Goal: Information Seeking & Learning: Learn about a topic

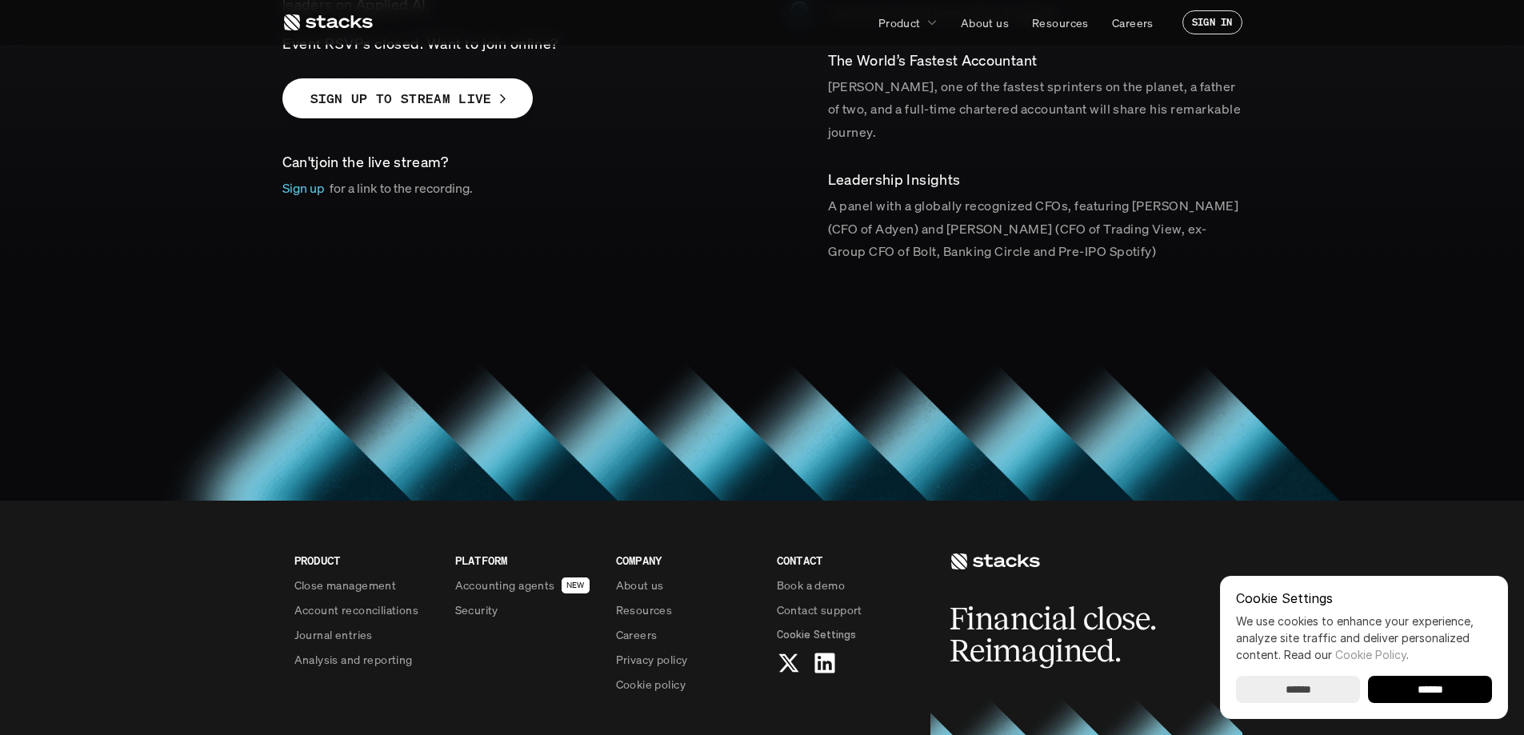
scroll to position [480, 0]
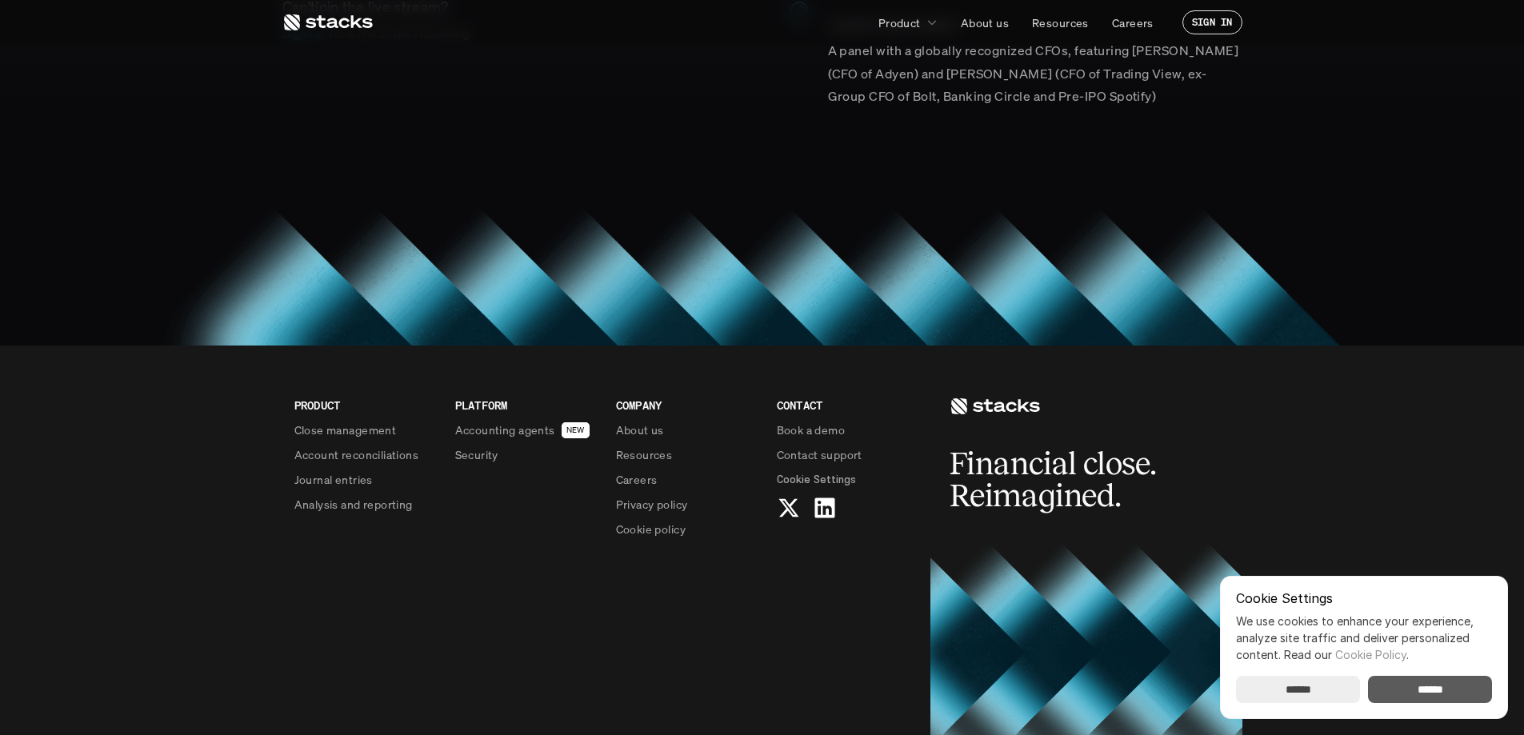
click at [1471, 688] on input "******" at bounding box center [1430, 689] width 124 height 27
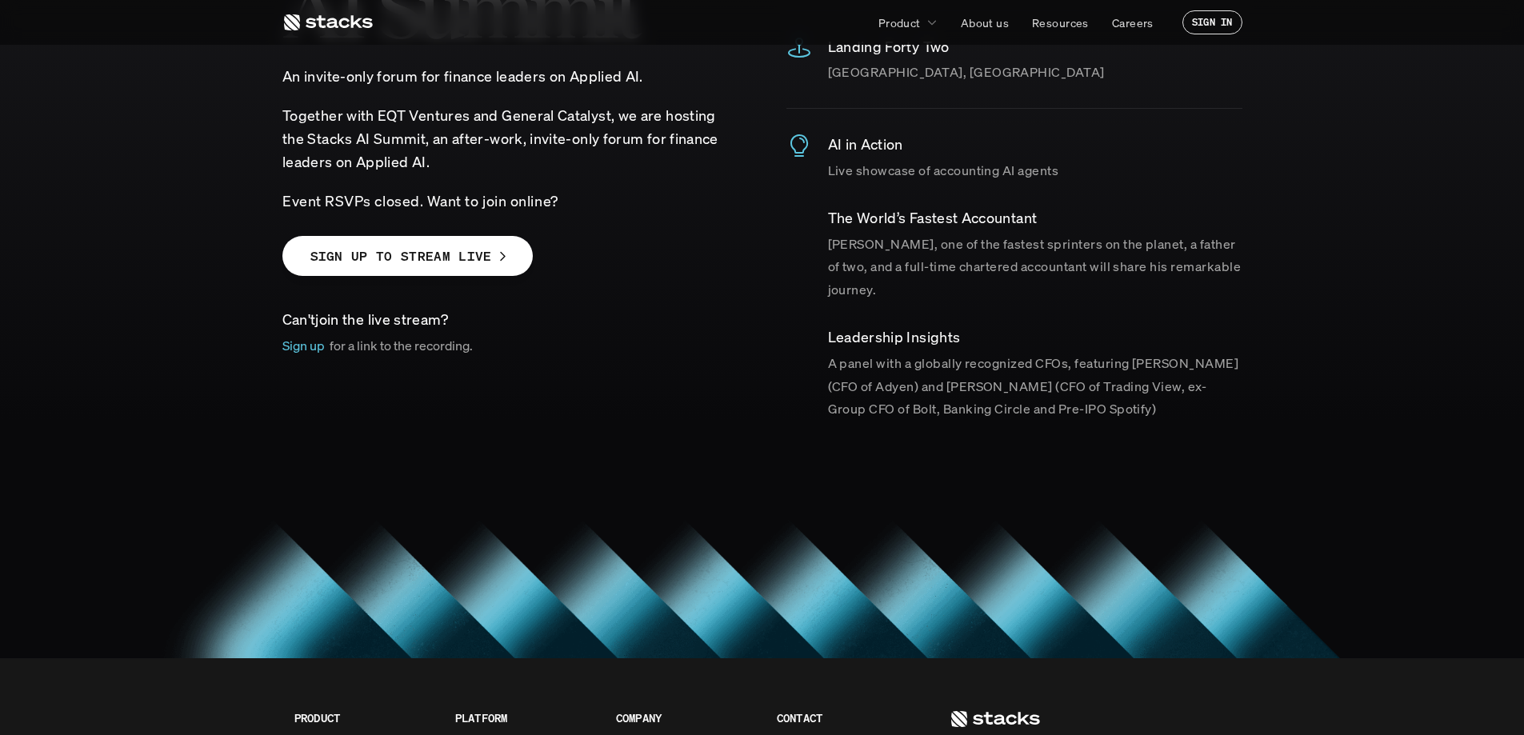
scroll to position [0, 0]
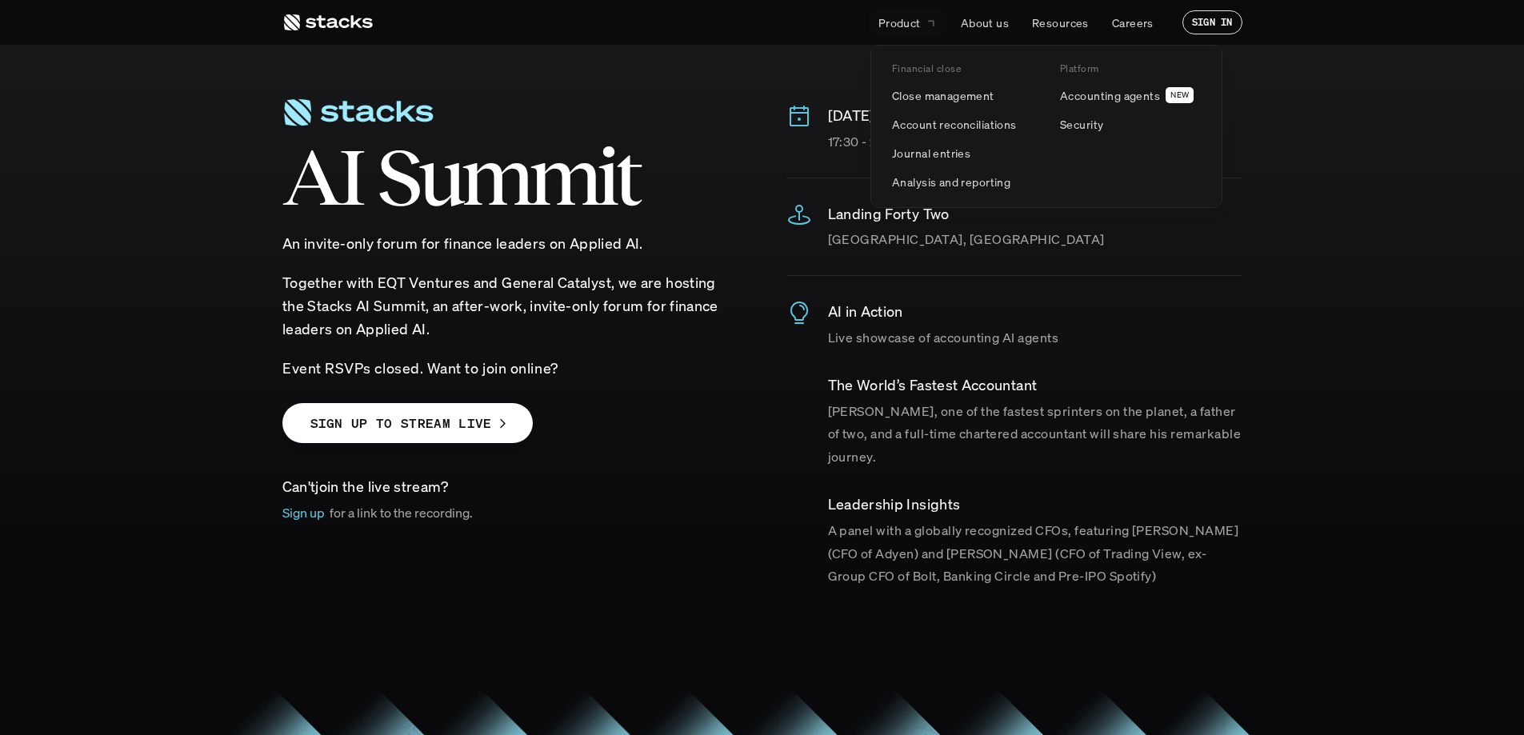
click at [906, 26] on p "Product" at bounding box center [899, 22] width 42 height 17
click at [929, 94] on p "Close management" at bounding box center [943, 95] width 102 height 17
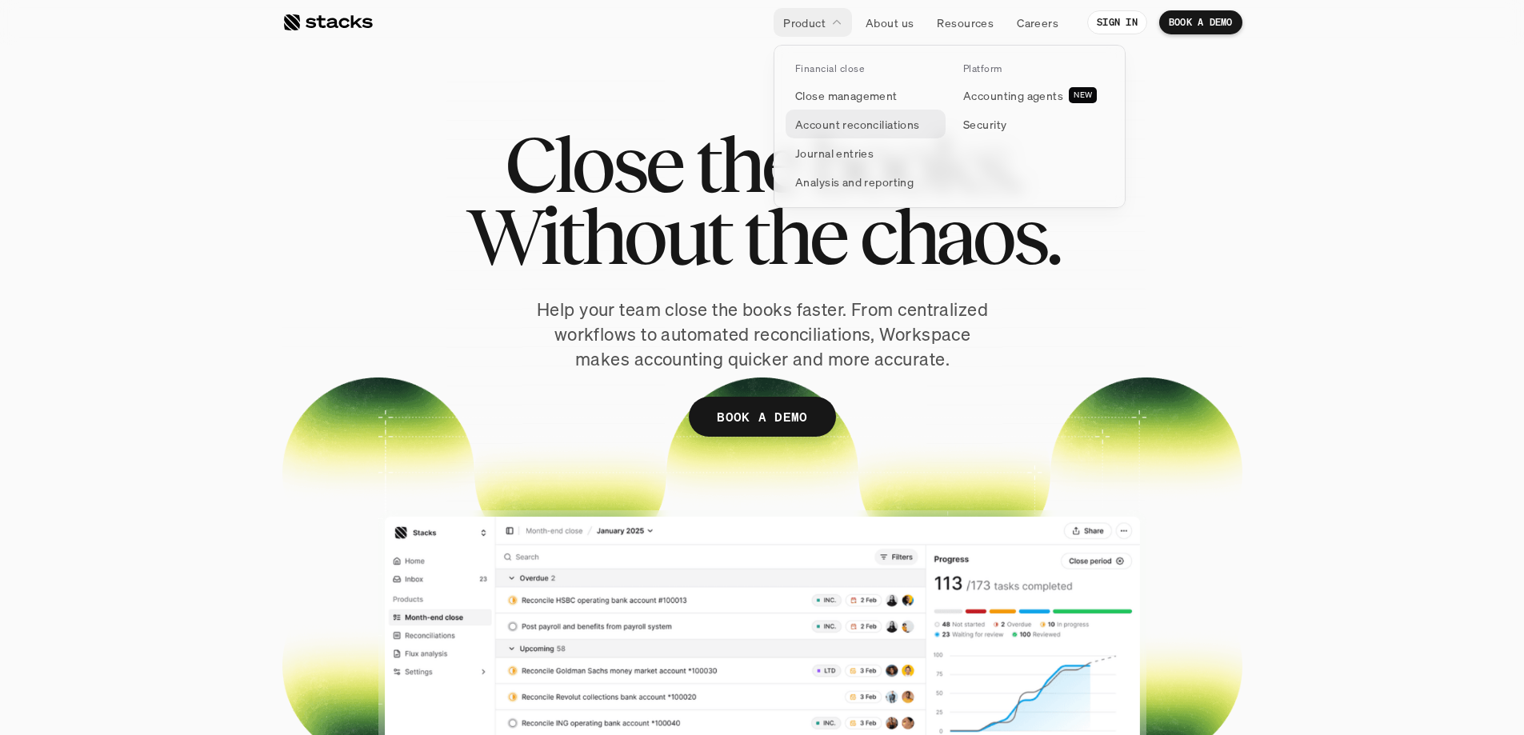
click at [829, 124] on p "Account reconciliations" at bounding box center [857, 124] width 125 height 17
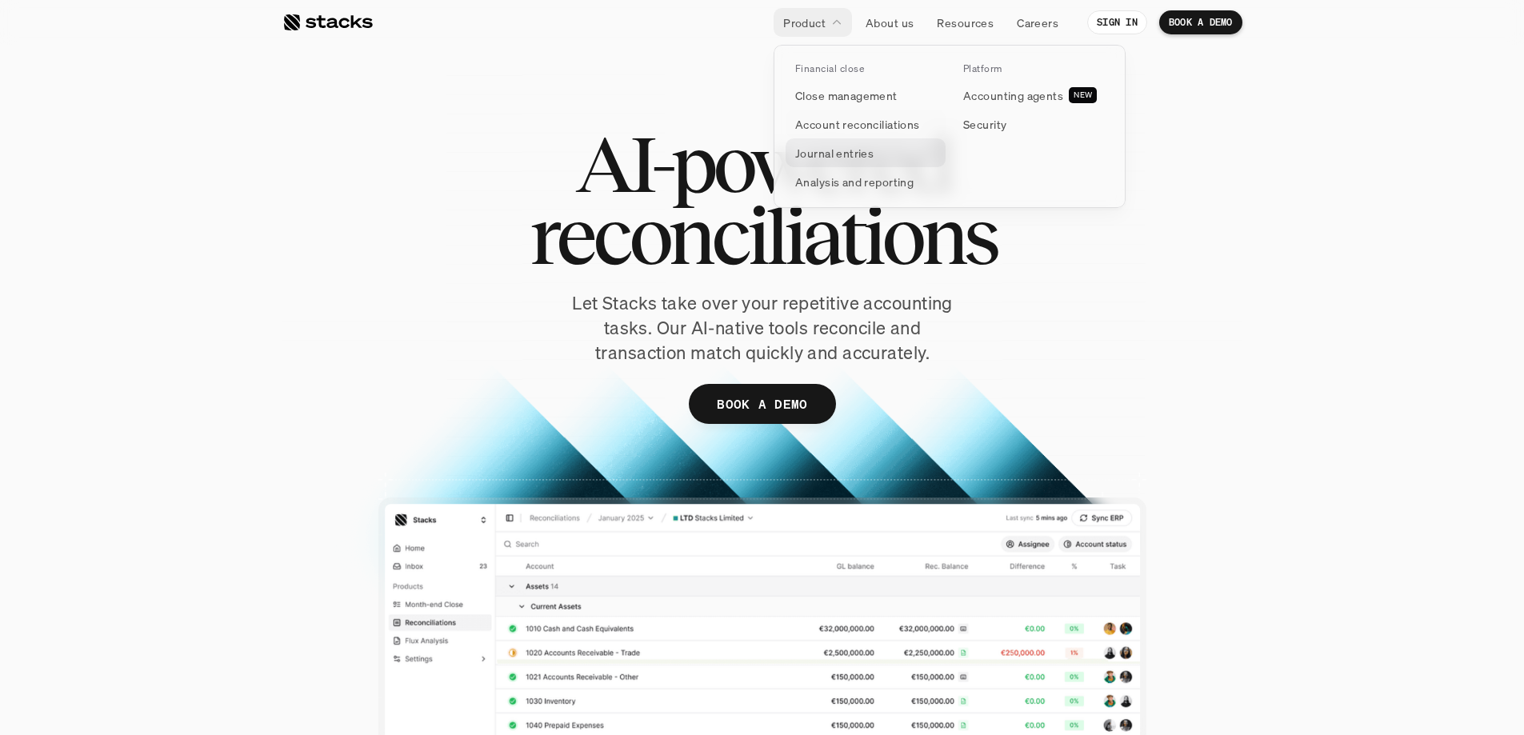
click at [825, 154] on p "Journal entries" at bounding box center [834, 153] width 78 height 17
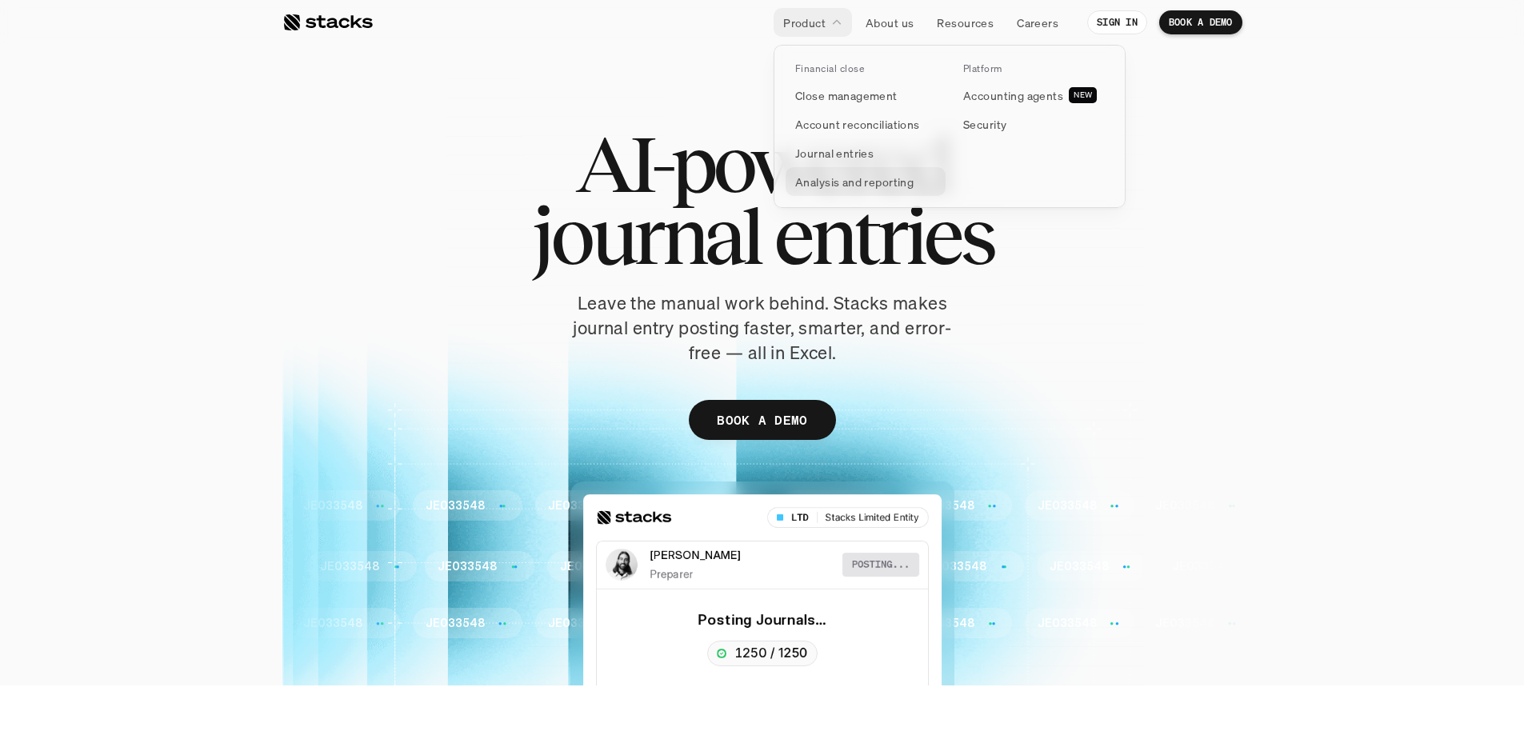
click at [853, 182] on p "Analysis and reporting" at bounding box center [854, 182] width 118 height 17
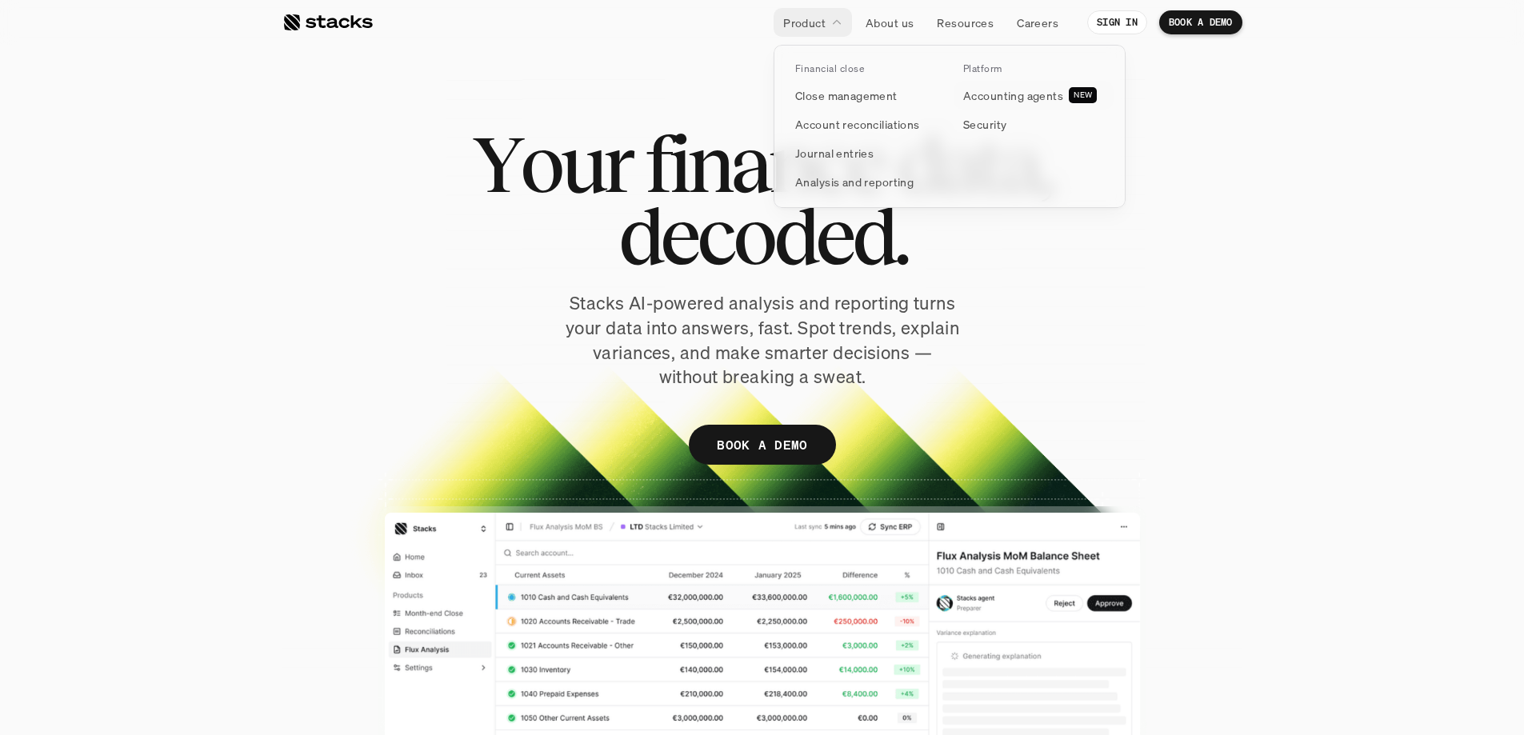
click at [983, 71] on p "Platform" at bounding box center [982, 68] width 39 height 11
click at [981, 64] on p "Platform" at bounding box center [982, 68] width 39 height 11
click at [988, 101] on p "Accounting agents" at bounding box center [1013, 95] width 100 height 17
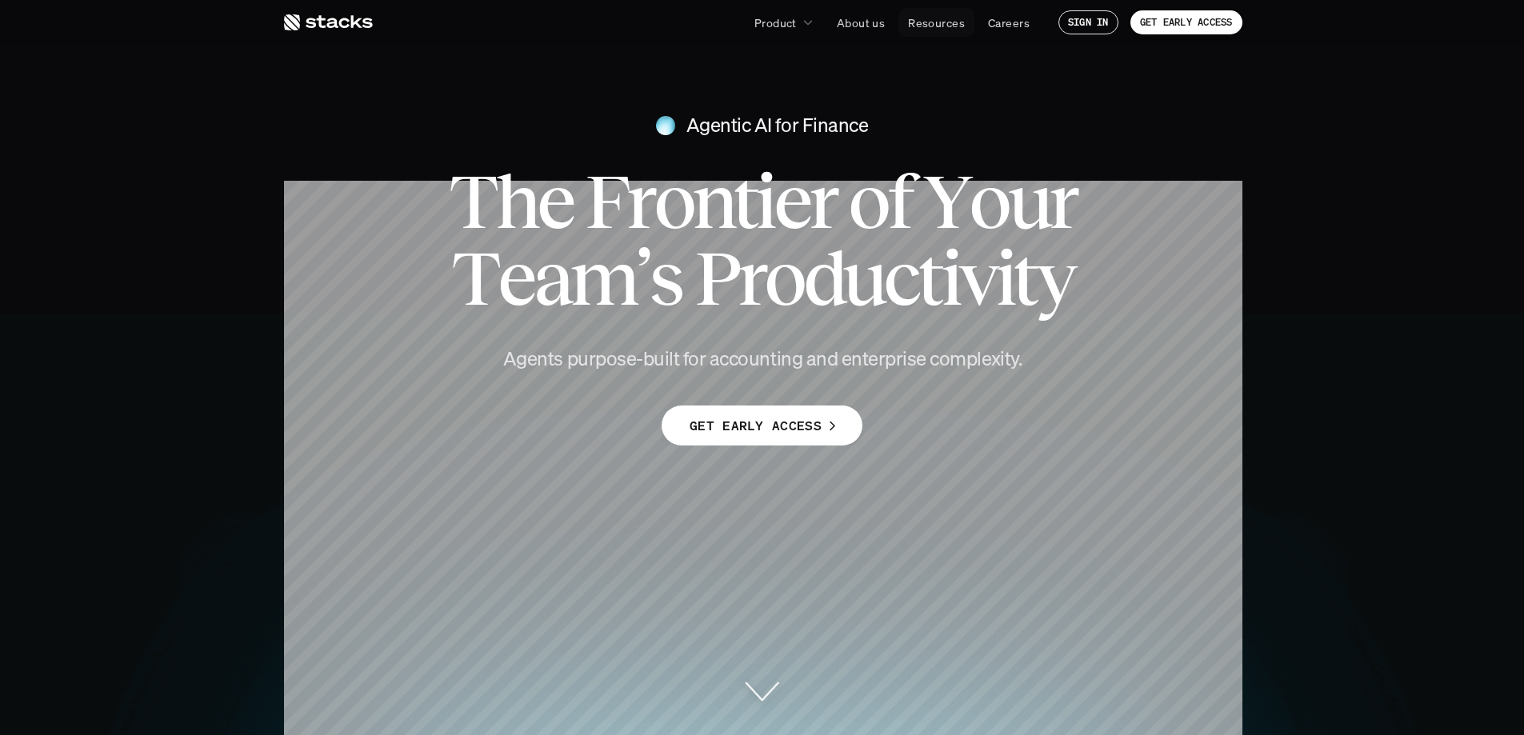
click at [932, 23] on p "Resources" at bounding box center [936, 22] width 57 height 17
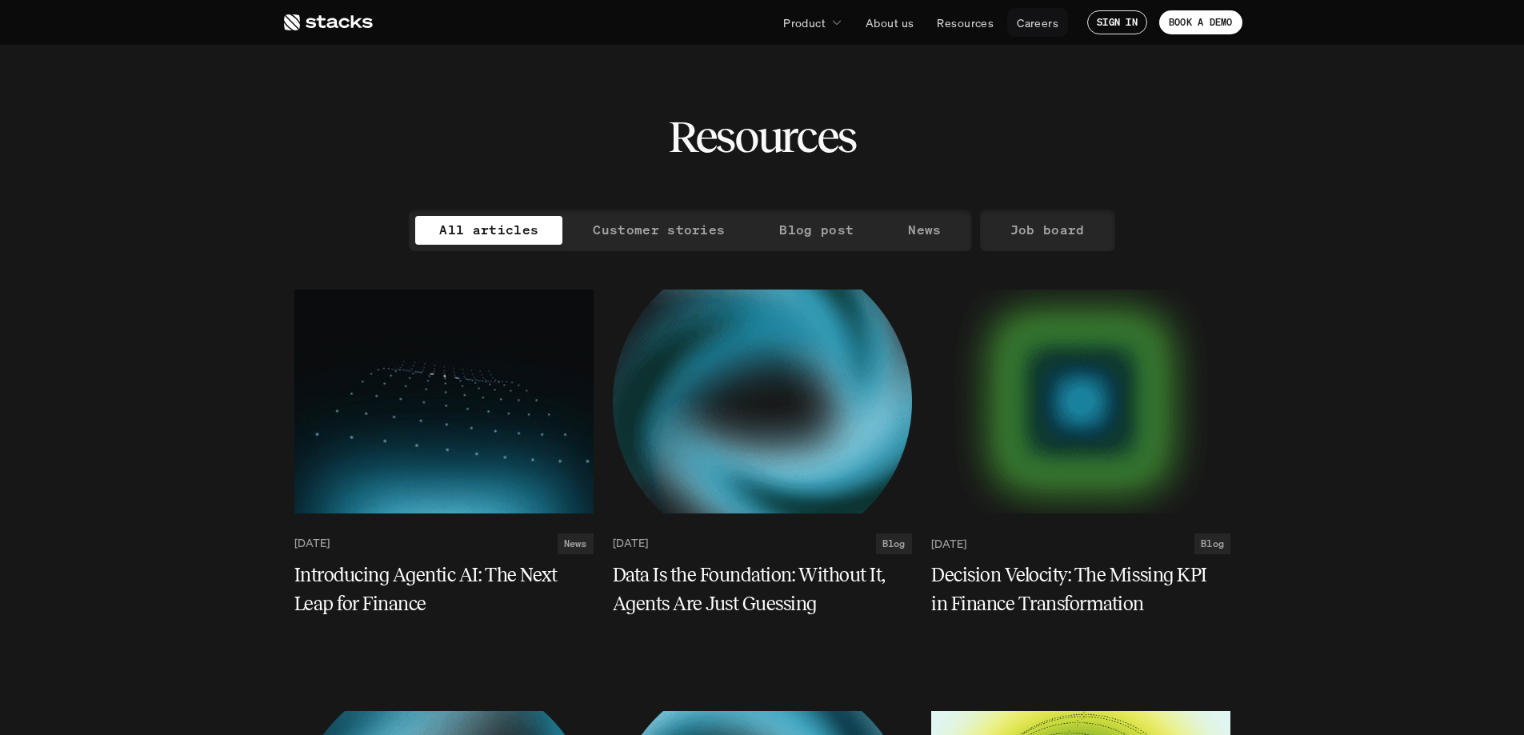
click at [1044, 24] on p "Careers" at bounding box center [1038, 22] width 42 height 17
